Goal: Information Seeking & Learning: Learn about a topic

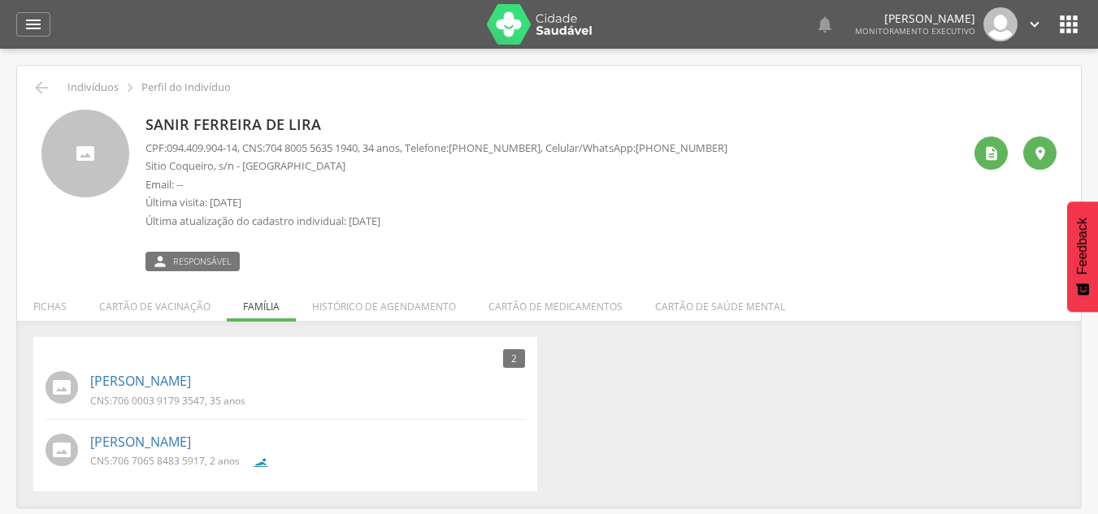
scroll to position [49, 0]
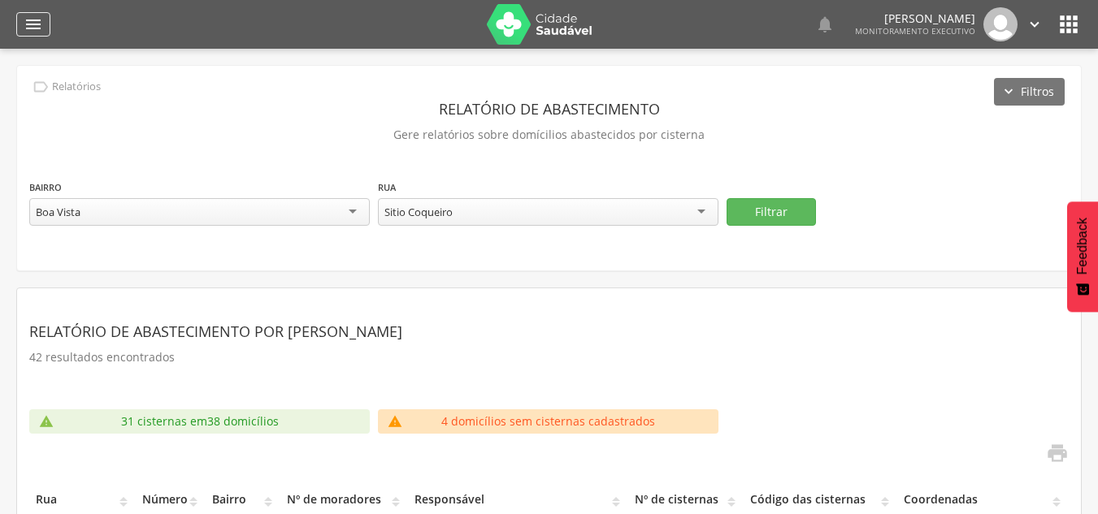
click at [36, 24] on icon "" at bounding box center [34, 25] width 20 height 20
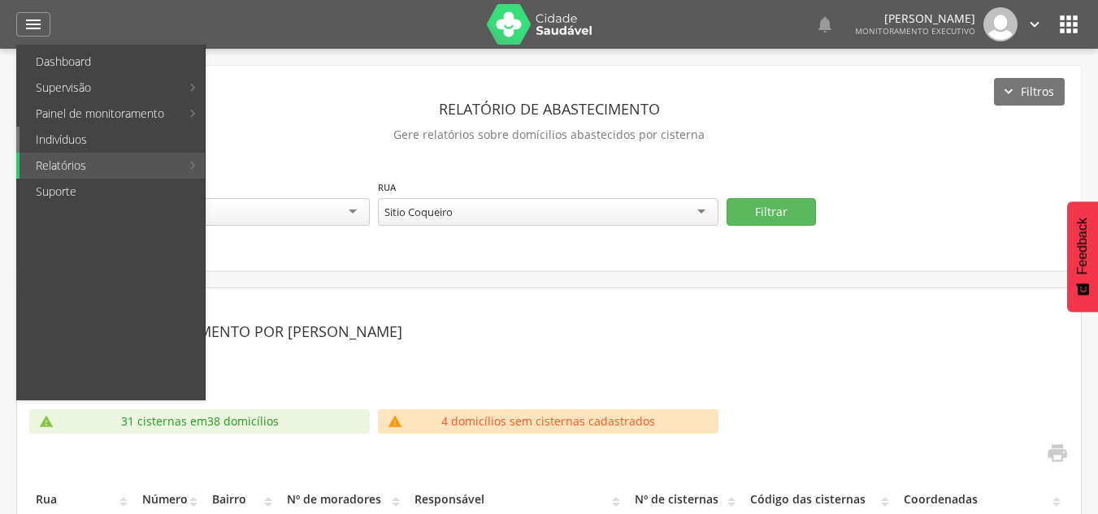
click at [62, 137] on link "Indivíduos" at bounding box center [112, 140] width 185 height 26
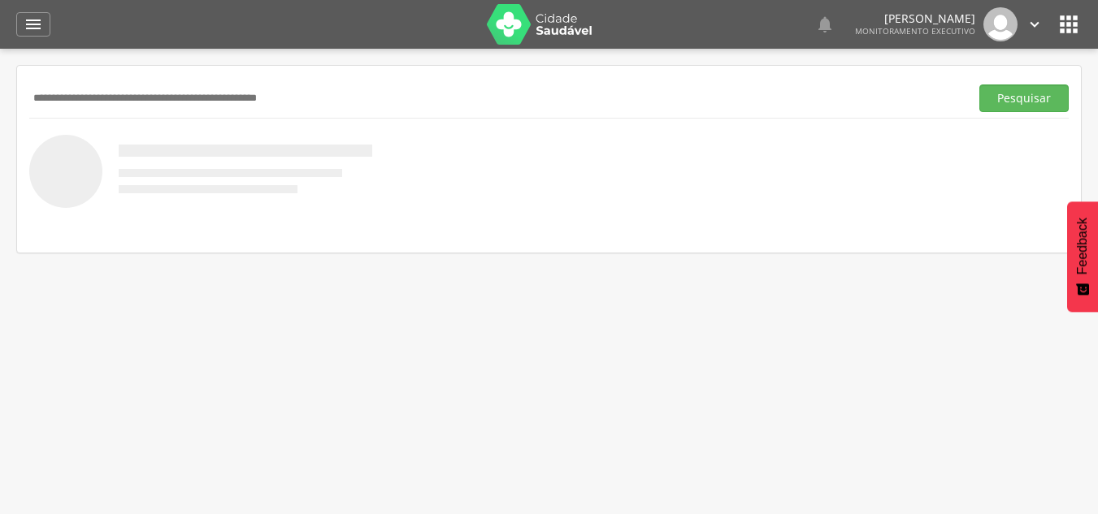
click at [89, 98] on input "text" at bounding box center [496, 99] width 934 height 28
type input "**********"
drag, startPoint x: 1035, startPoint y: 92, endPoint x: 1077, endPoint y: 75, distance: 45.6
click at [1036, 91] on button "Pesquisar" at bounding box center [1023, 99] width 89 height 28
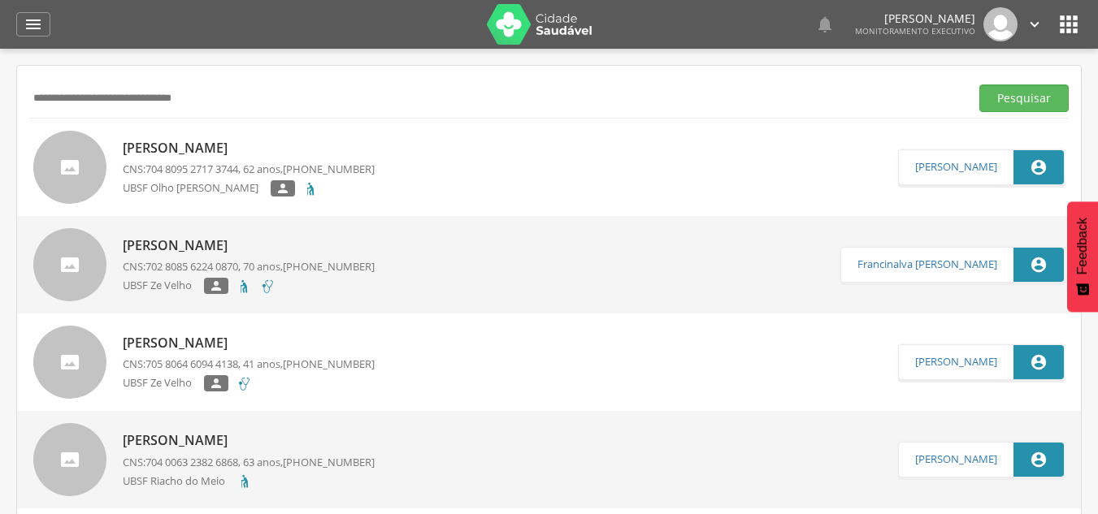
click at [214, 150] on p "[PERSON_NAME]" at bounding box center [249, 148] width 252 height 19
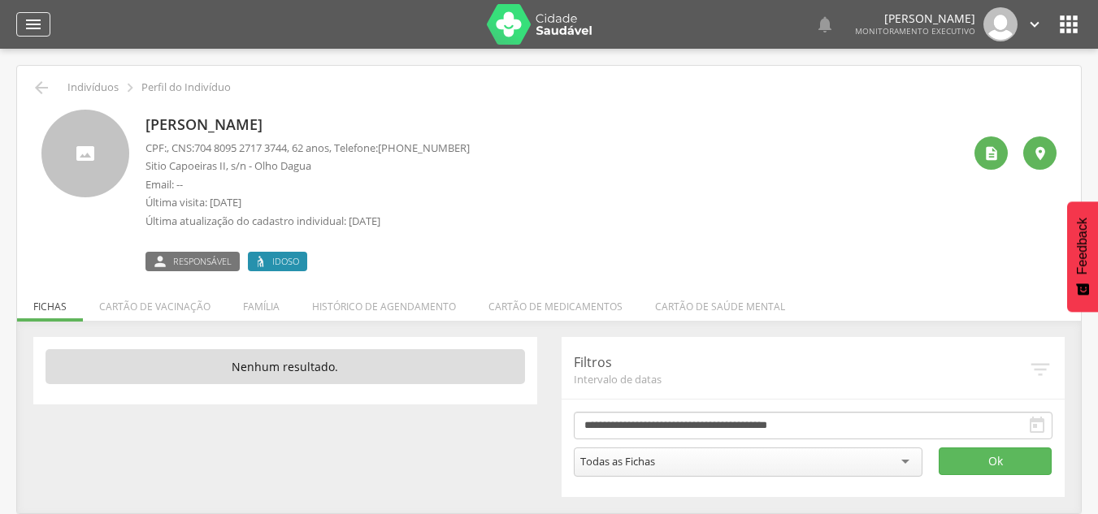
click at [35, 24] on icon "" at bounding box center [34, 25] width 20 height 20
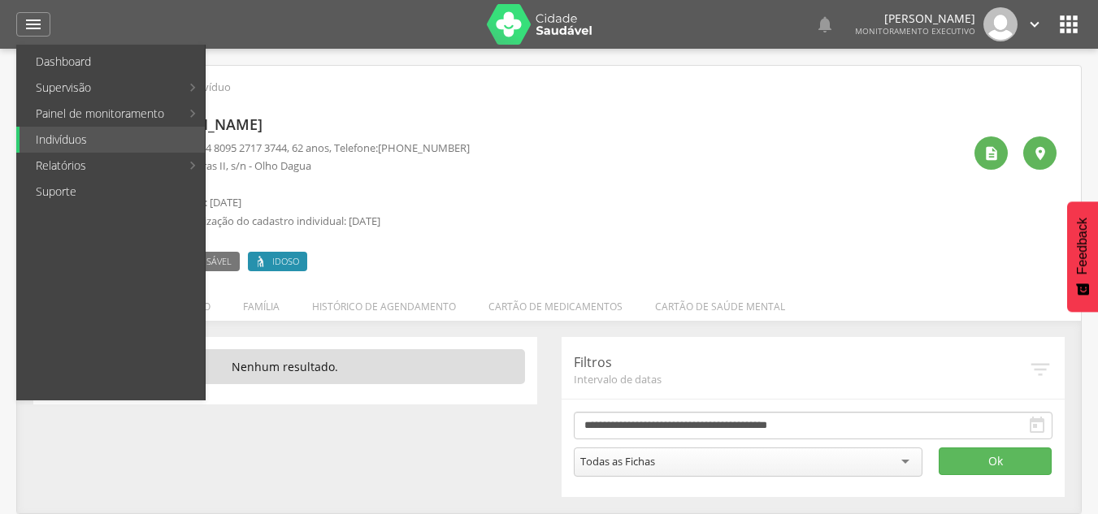
click at [250, 128] on link "Abastecimento" at bounding box center [297, 140] width 183 height 26
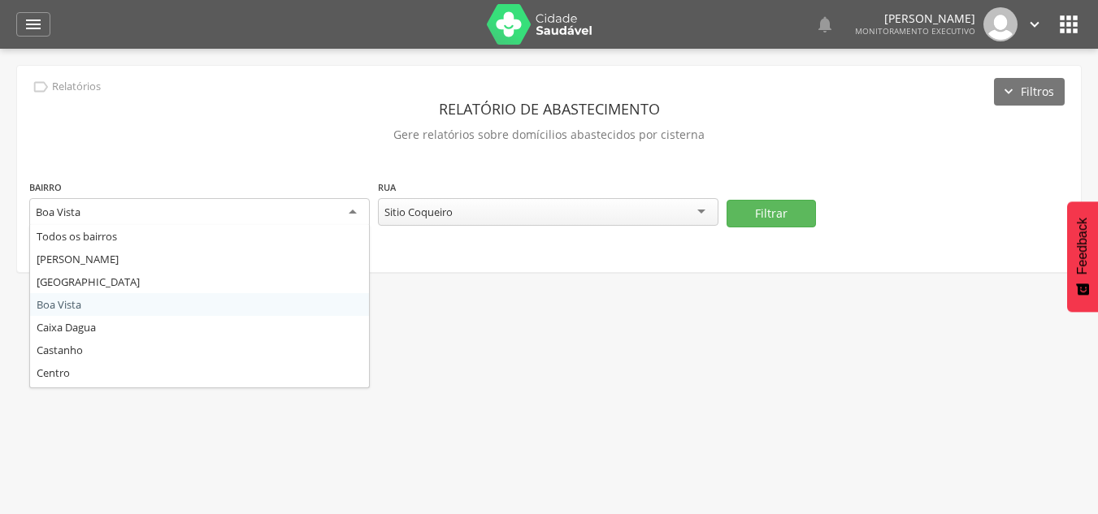
click at [352, 211] on div "Boa Vista" at bounding box center [199, 212] width 341 height 29
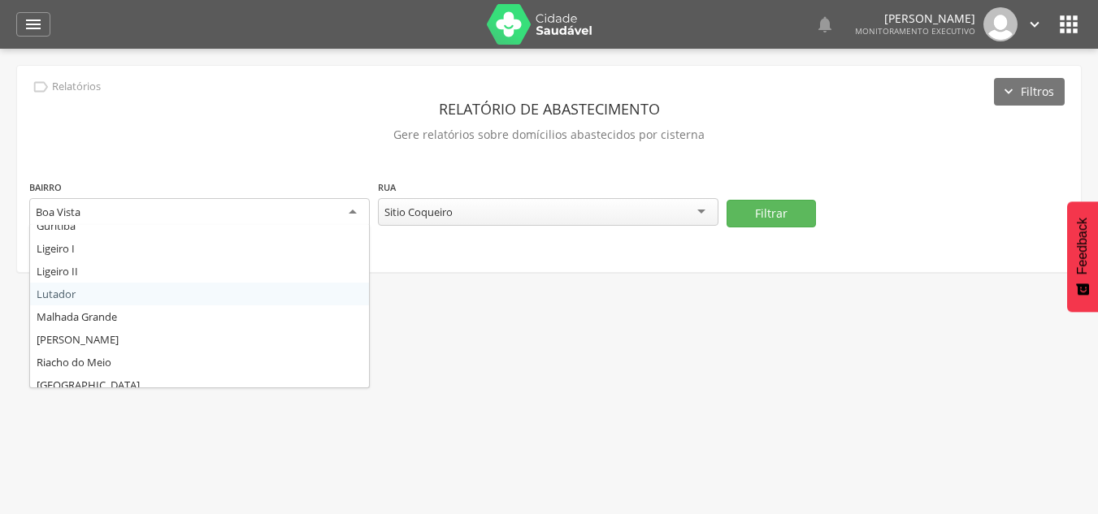
scroll to position [244, 0]
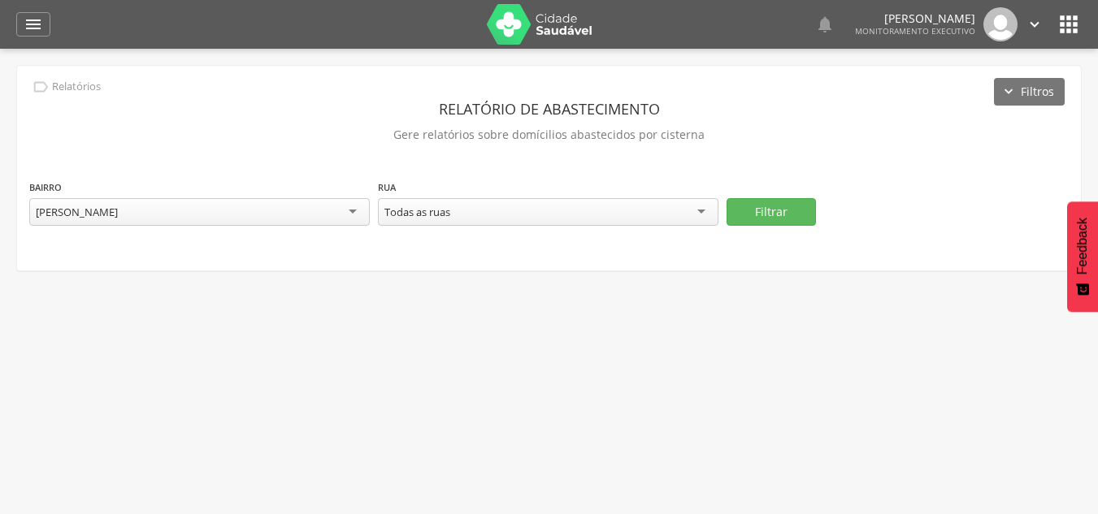
click at [696, 209] on div "Todas as ruas" at bounding box center [548, 212] width 341 height 28
click at [755, 206] on button "Filtrar" at bounding box center [771, 212] width 89 height 28
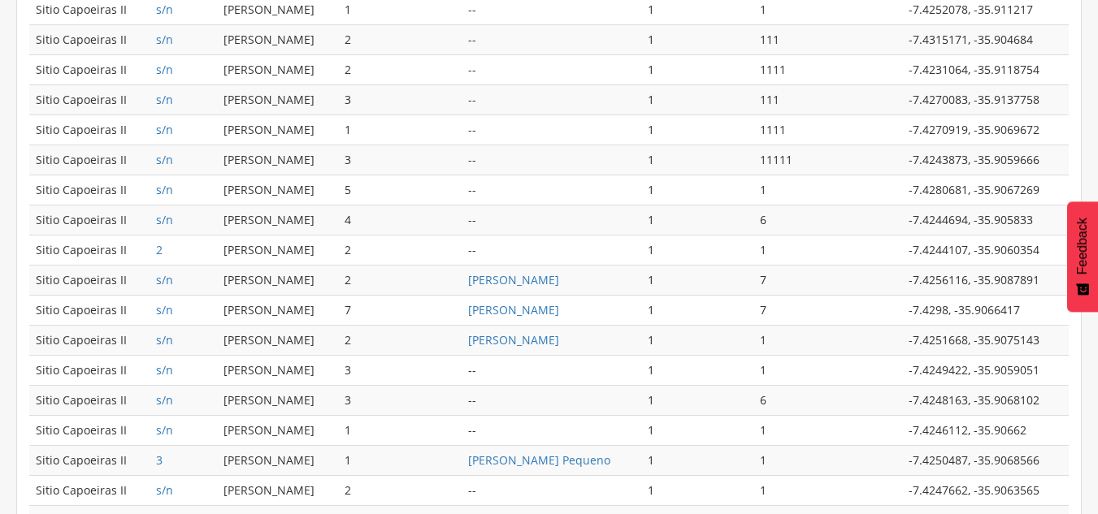
scroll to position [842, 0]
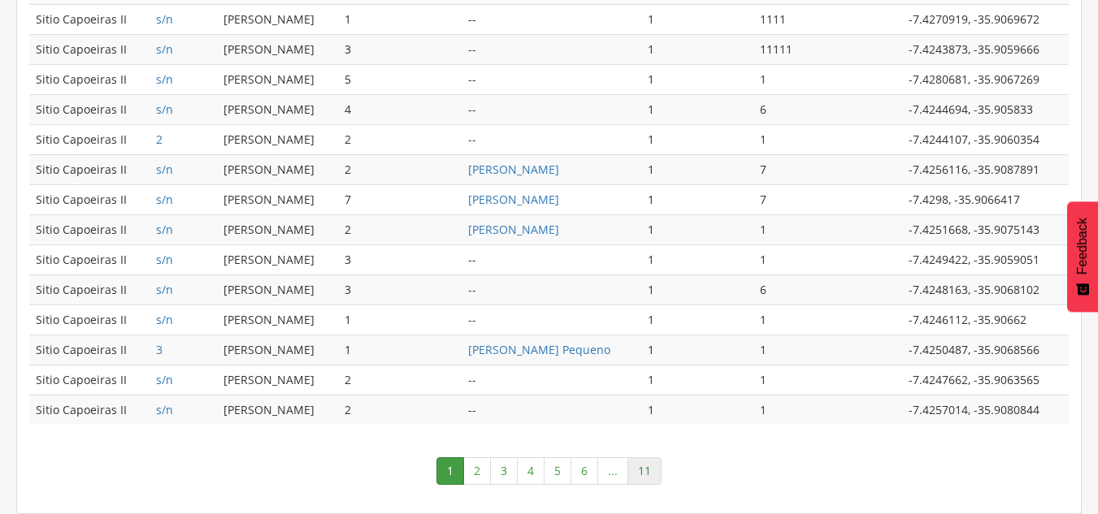
click at [643, 475] on link "11" at bounding box center [644, 472] width 34 height 28
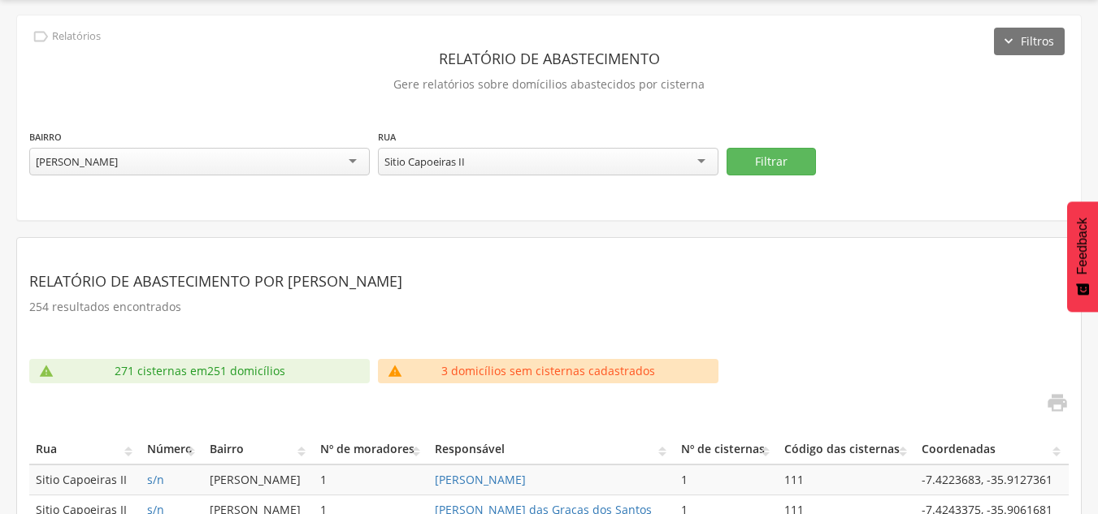
scroll to position [210, 0]
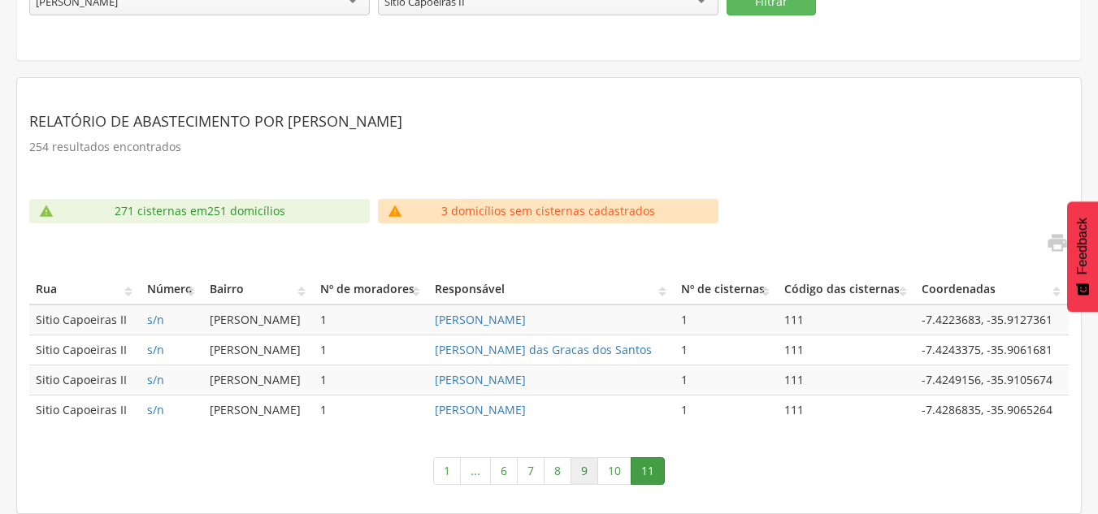
click at [594, 461] on link "9" at bounding box center [585, 472] width 28 height 28
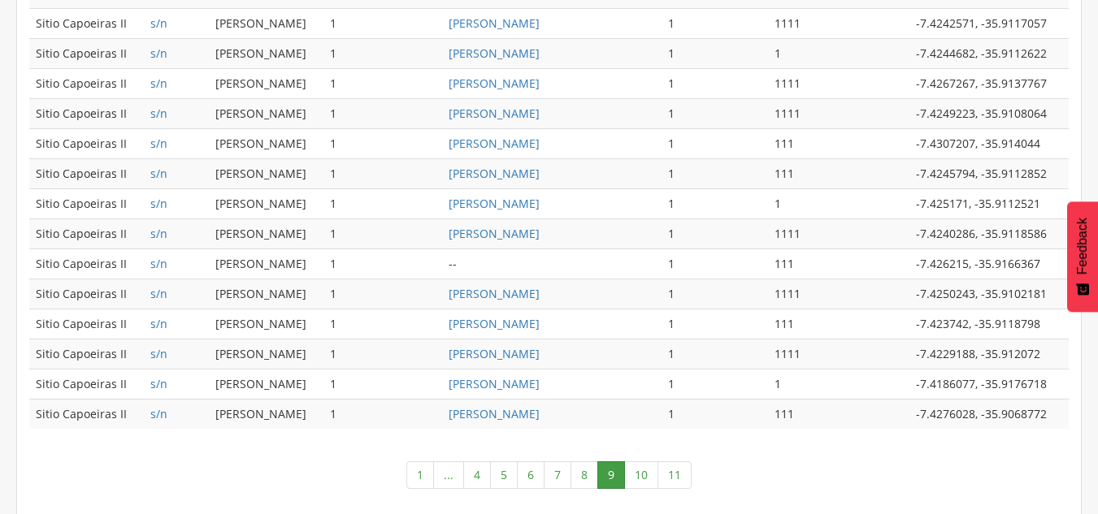
scroll to position [842, 0]
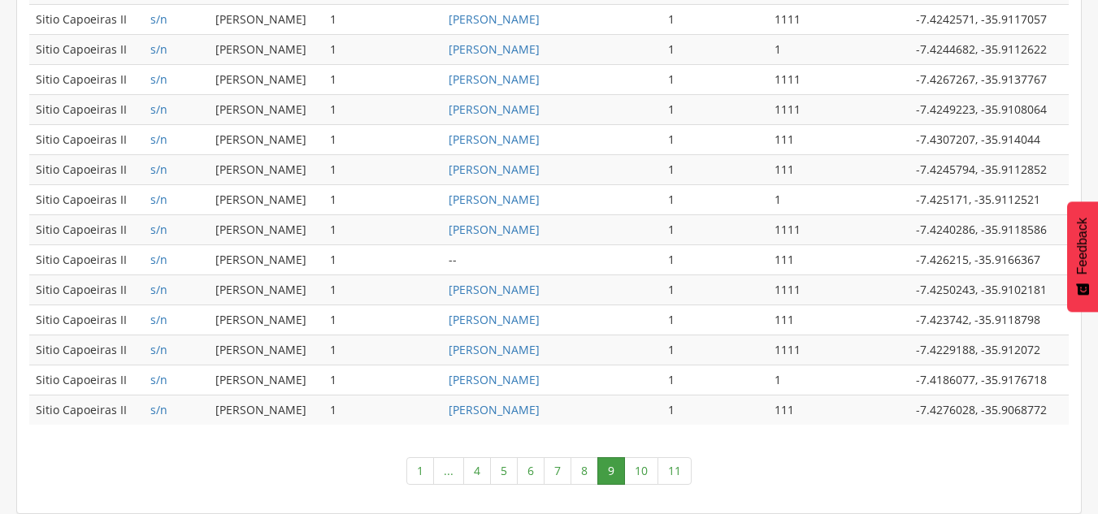
drag, startPoint x: 641, startPoint y: 471, endPoint x: 662, endPoint y: 448, distance: 31.1
click at [642, 471] on link "10" at bounding box center [641, 472] width 34 height 28
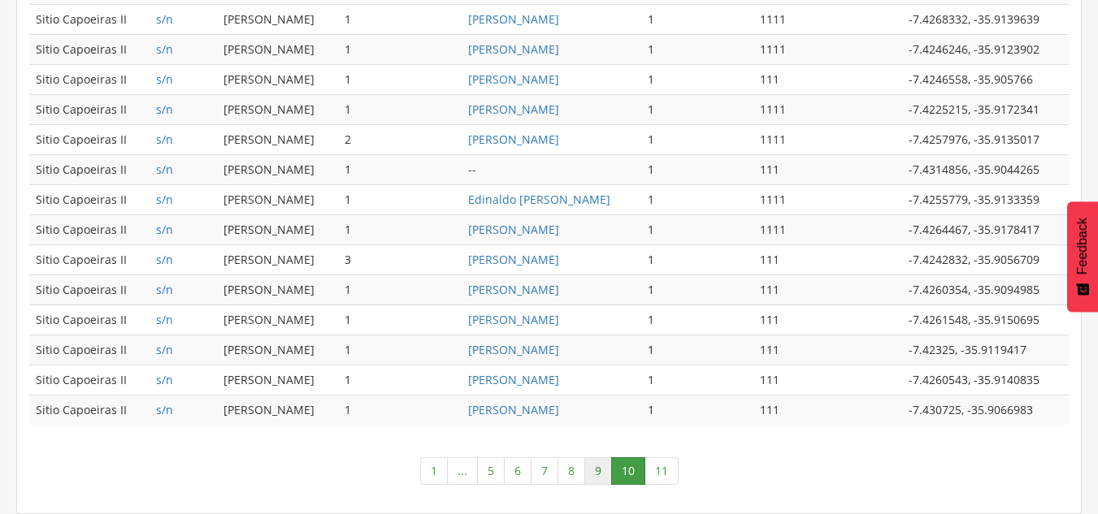
click at [602, 479] on link "9" at bounding box center [598, 472] width 28 height 28
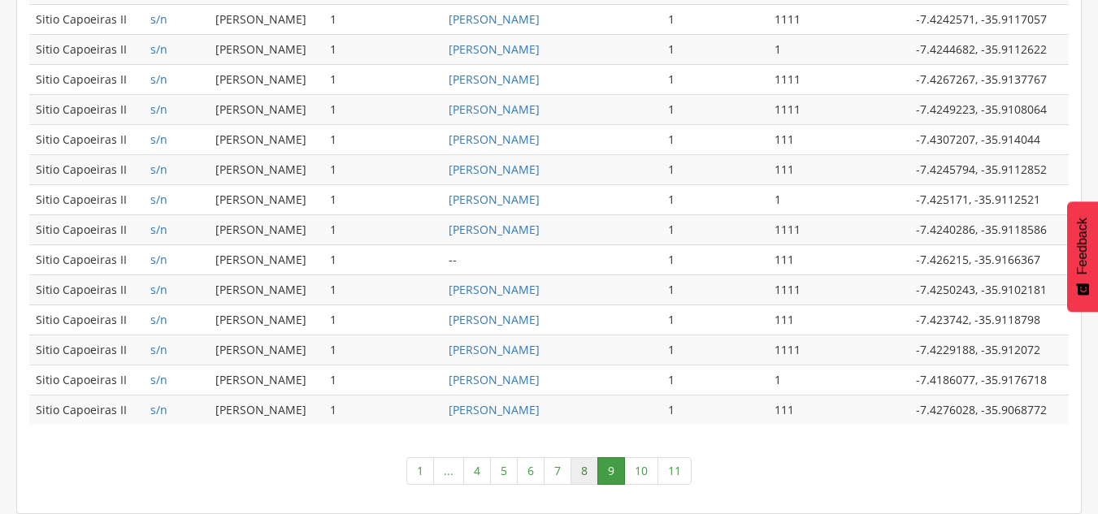
click at [583, 472] on link "8" at bounding box center [585, 472] width 28 height 28
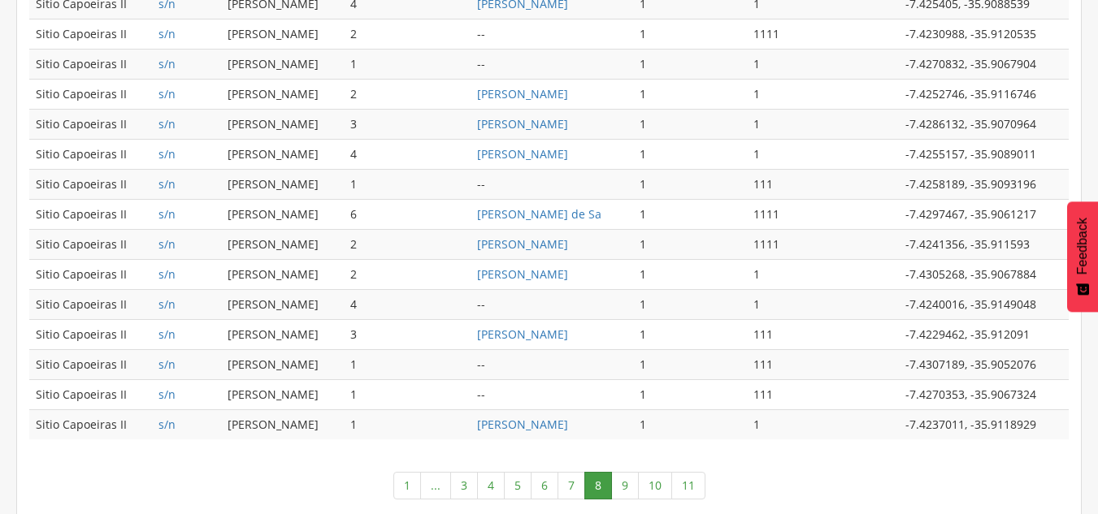
scroll to position [858, 0]
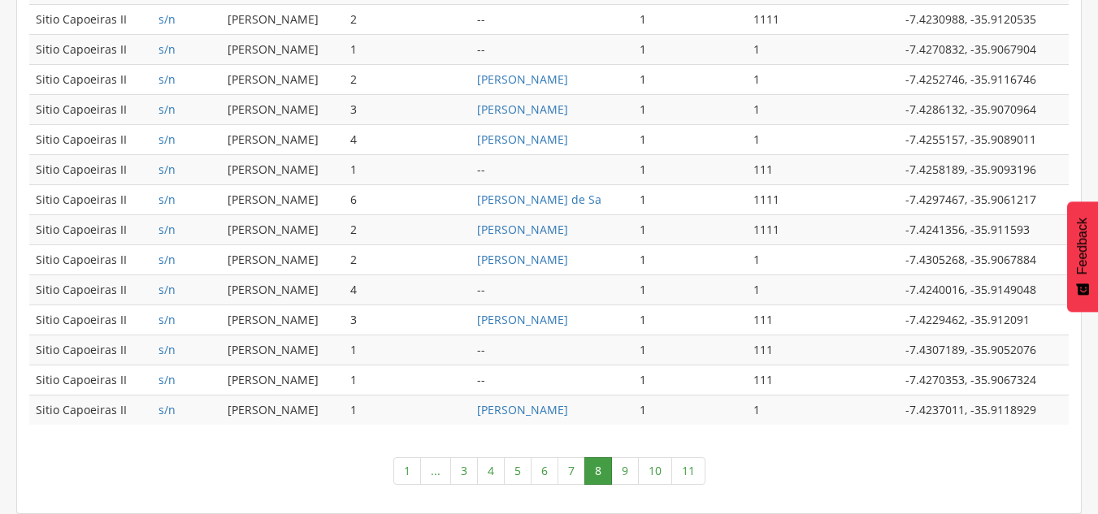
click at [568, 470] on link "7" at bounding box center [572, 472] width 28 height 28
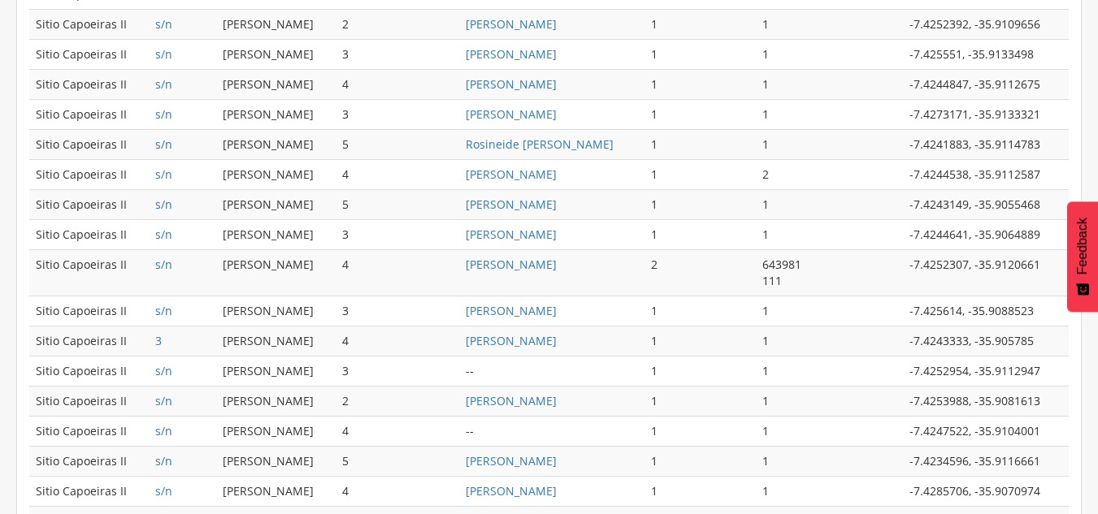
scroll to position [844, 0]
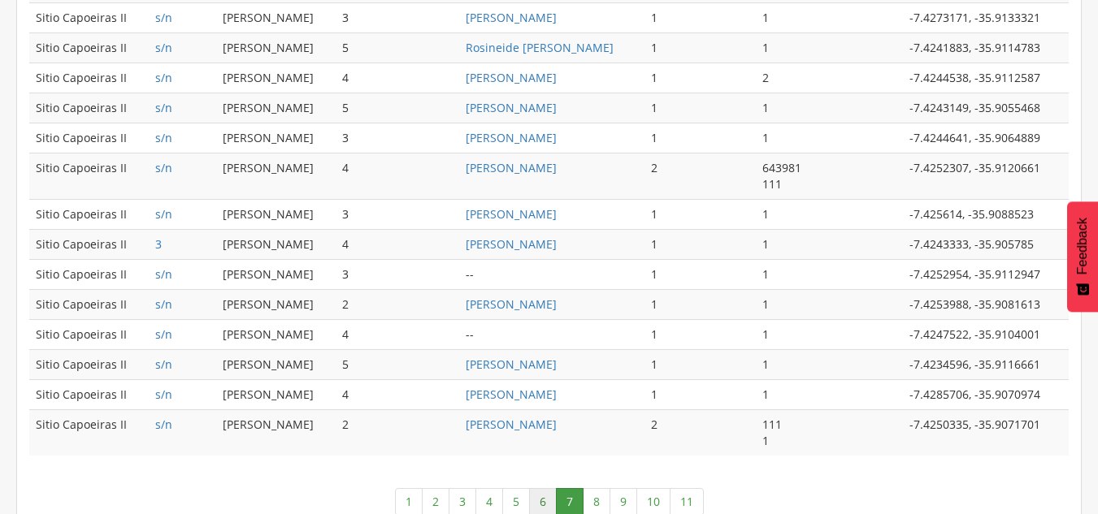
click at [546, 505] on link "6" at bounding box center [543, 502] width 28 height 28
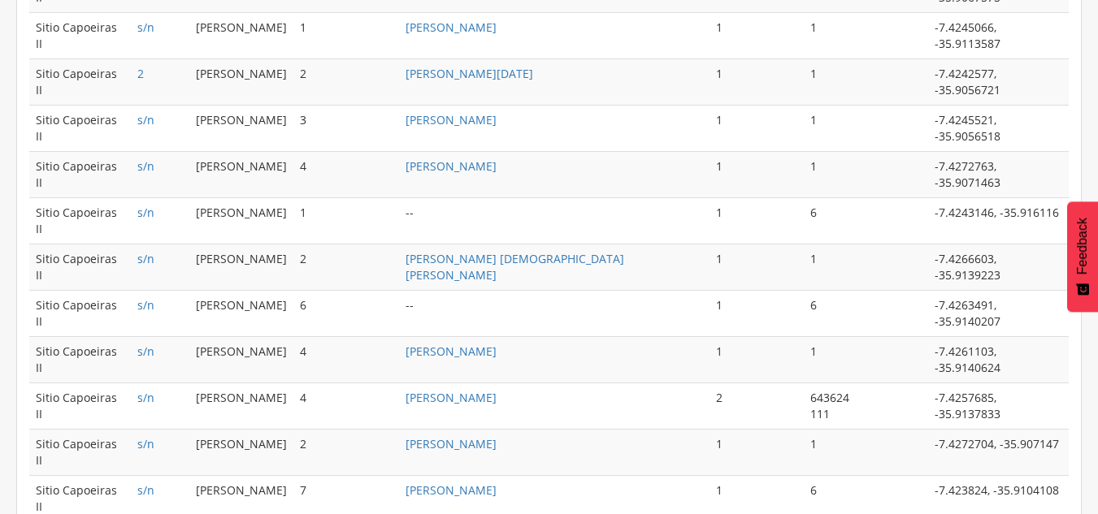
scroll to position [891, 0]
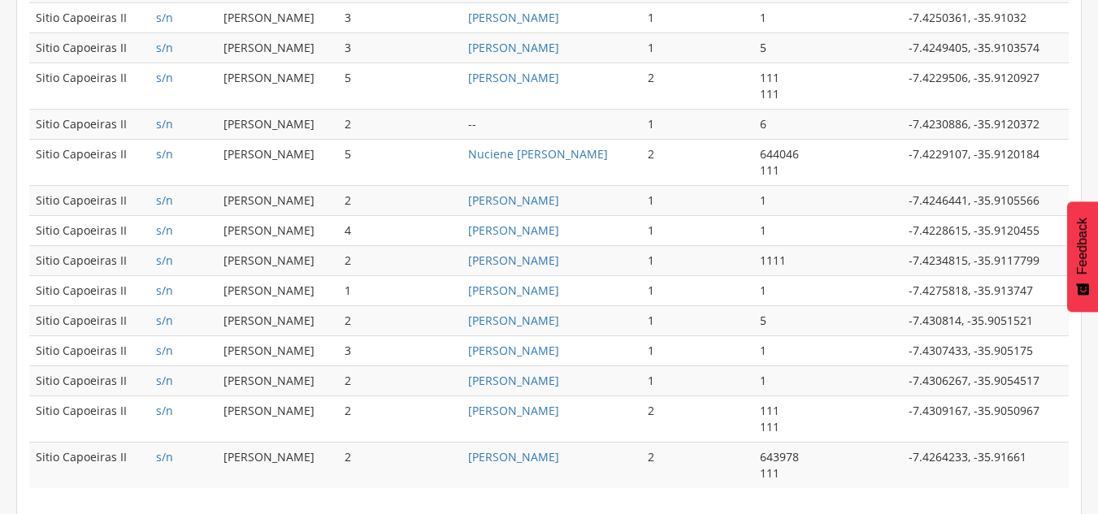
scroll to position [907, 0]
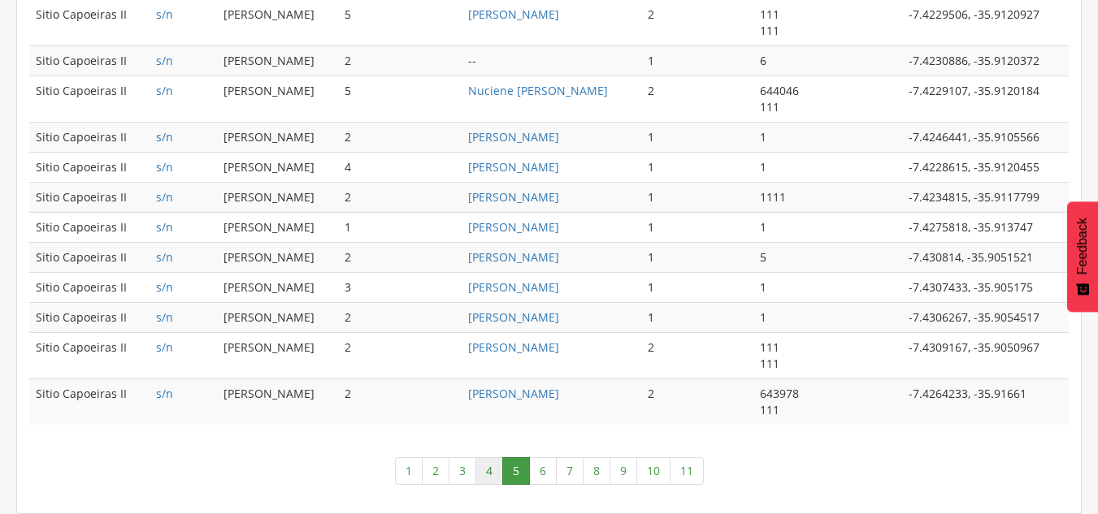
click at [486, 468] on link "4" at bounding box center [489, 472] width 28 height 28
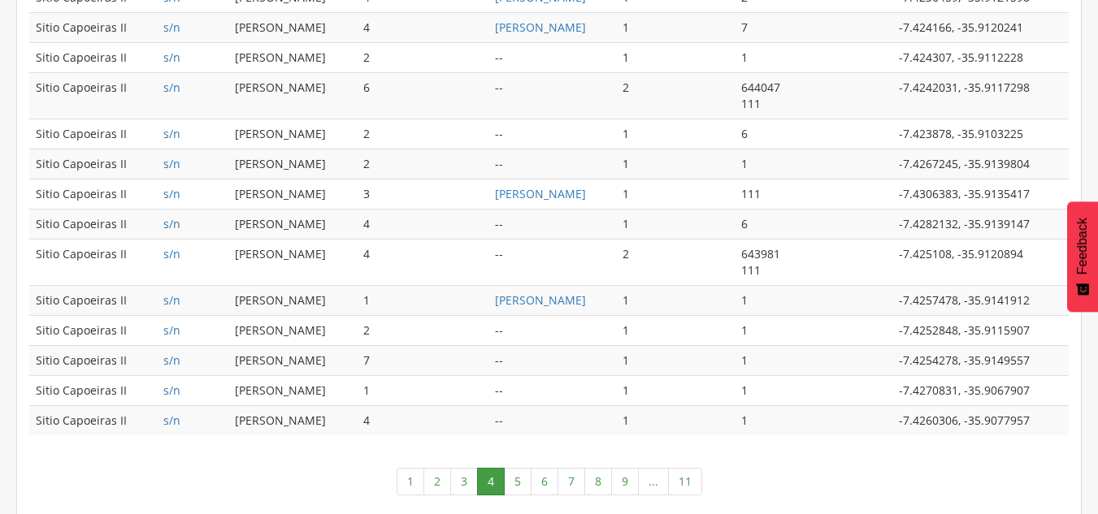
scroll to position [874, 0]
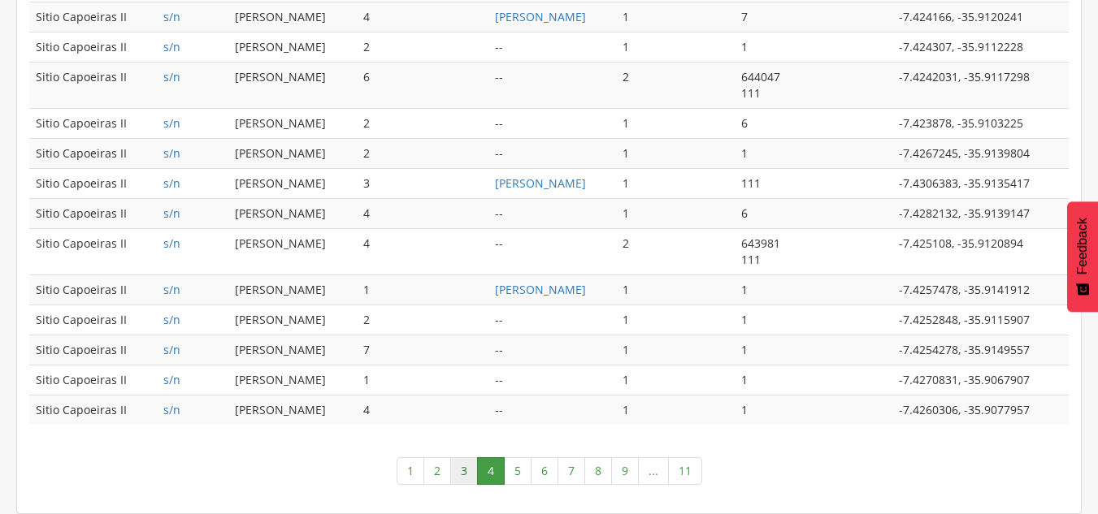
click at [465, 471] on link "3" at bounding box center [464, 472] width 28 height 28
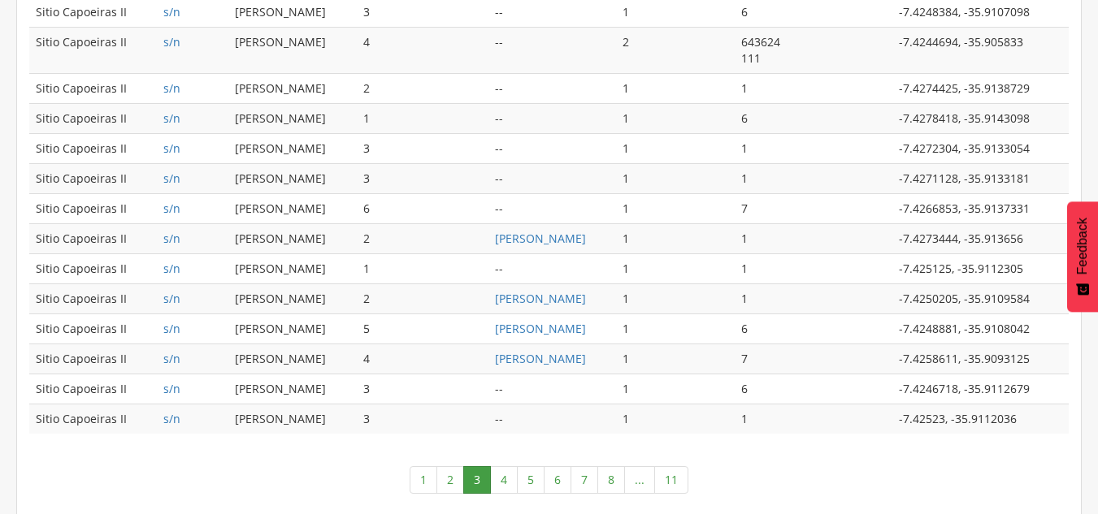
scroll to position [858, 0]
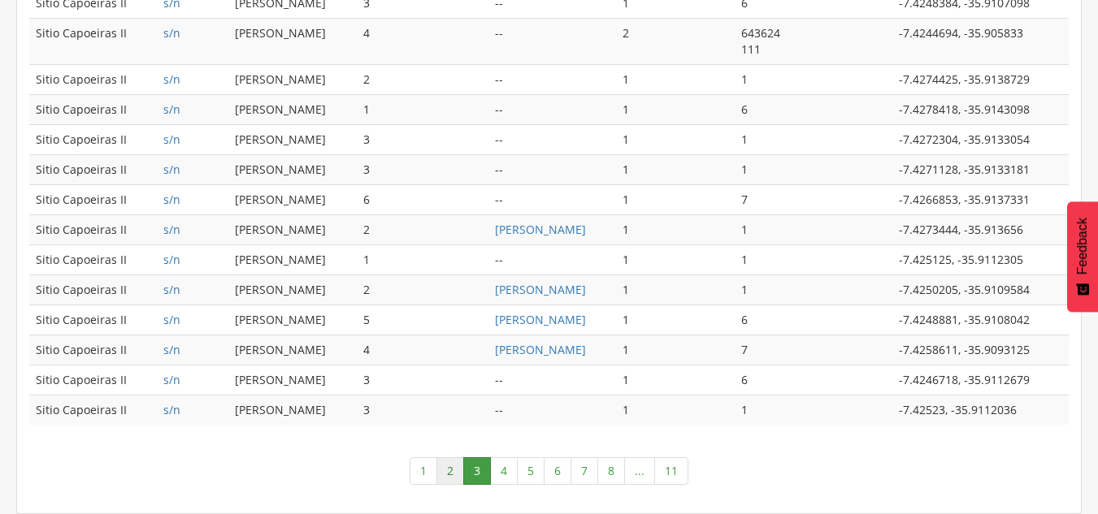
click at [458, 475] on link "2" at bounding box center [450, 472] width 28 height 28
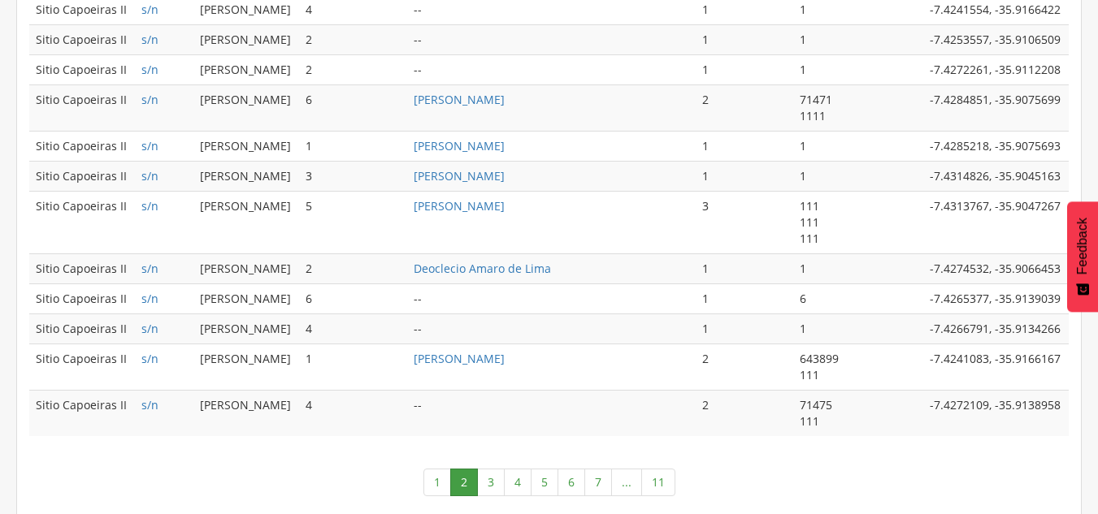
scroll to position [956, 0]
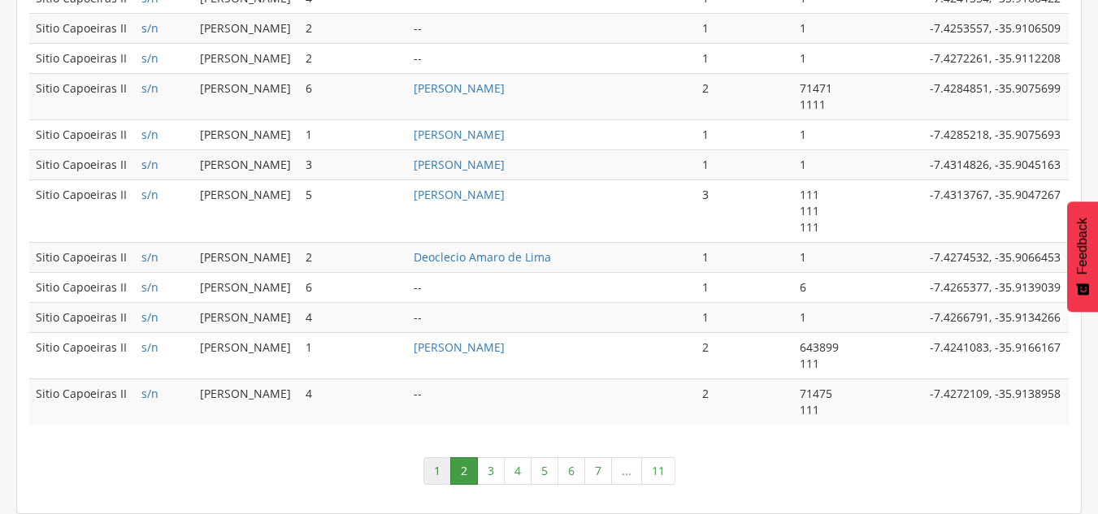
click at [437, 479] on link "1" at bounding box center [437, 472] width 28 height 28
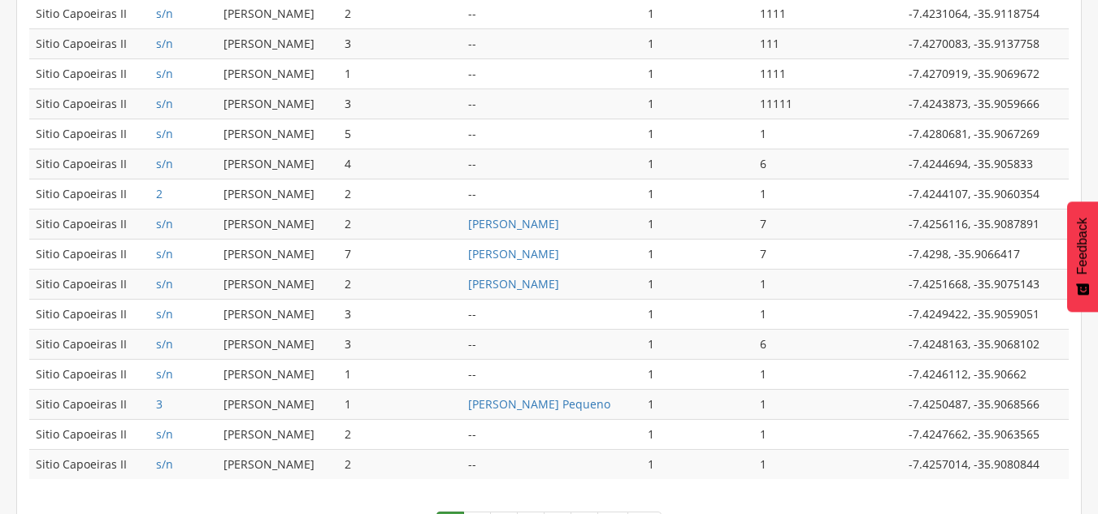
scroll to position [761, 0]
